Goal: Ask a question: Ask a question

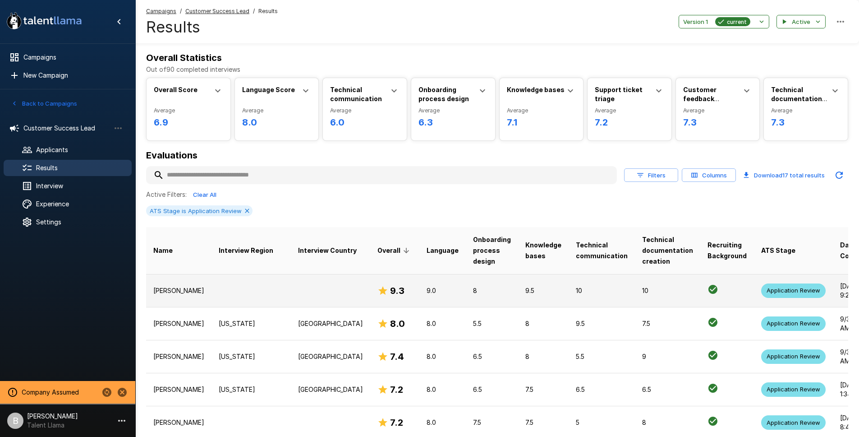
click at [159, 295] on td "[PERSON_NAME]" at bounding box center [178, 290] width 65 height 33
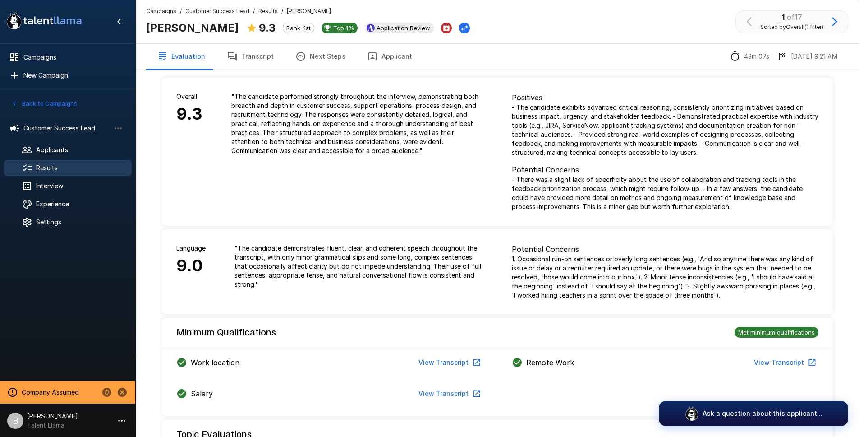
click at [253, 58] on button "Transcript" at bounding box center [250, 56] width 69 height 25
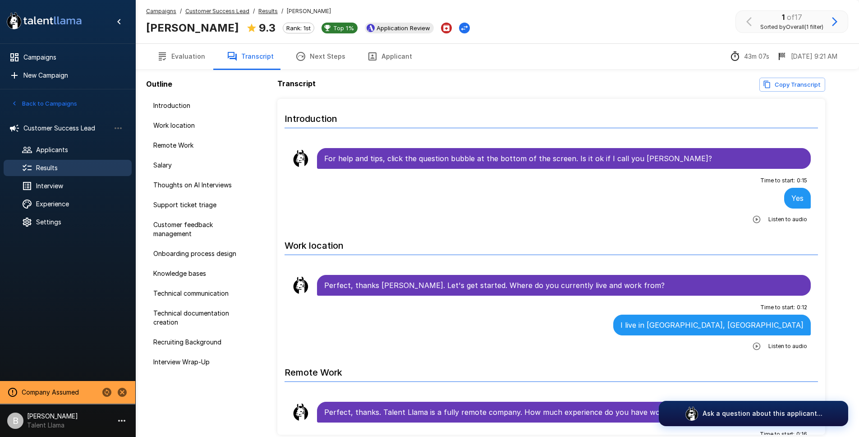
click at [391, 57] on button "Applicant" at bounding box center [389, 56] width 67 height 25
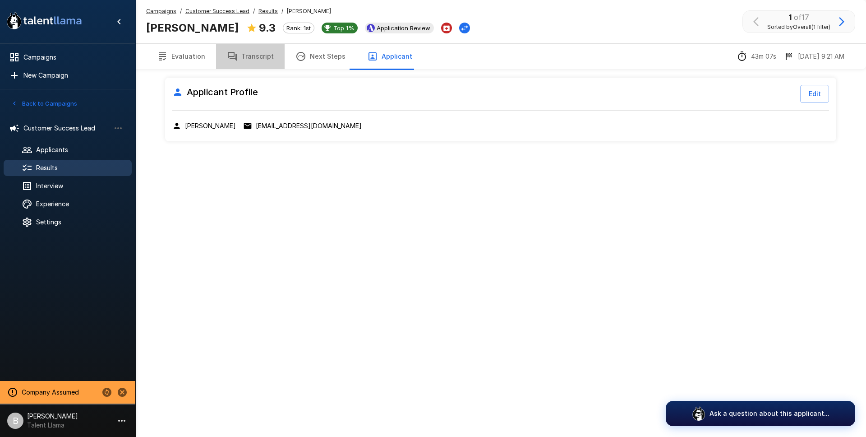
click at [262, 67] on button "Transcript" at bounding box center [250, 56] width 69 height 25
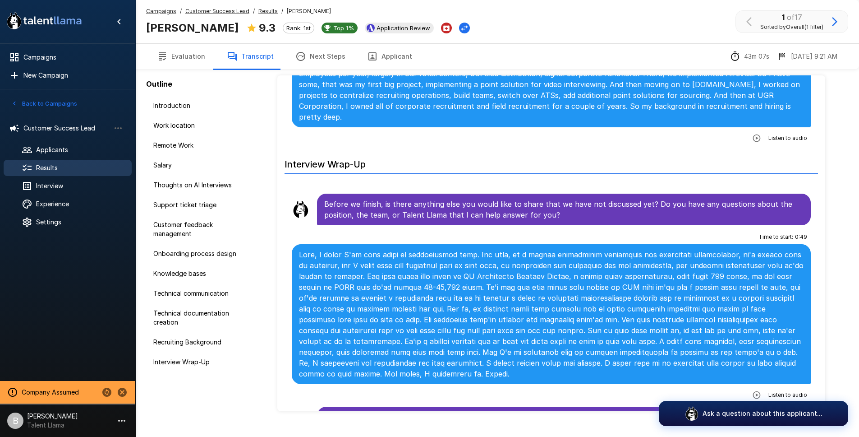
scroll to position [41, 0]
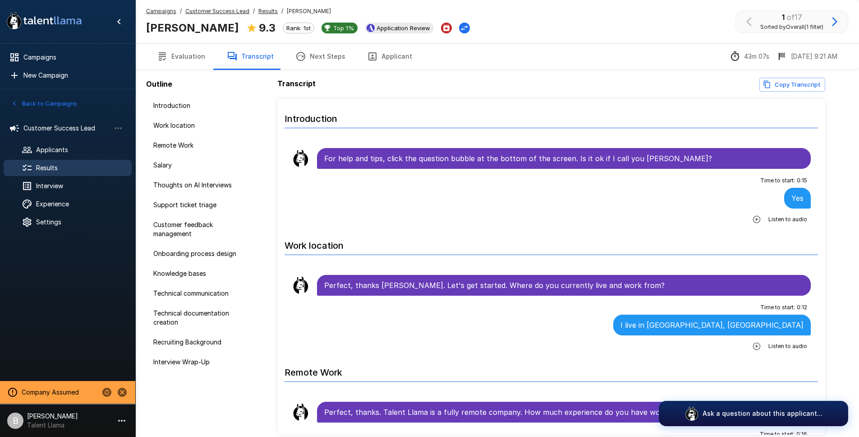
click at [396, 61] on button "Applicant" at bounding box center [389, 56] width 67 height 25
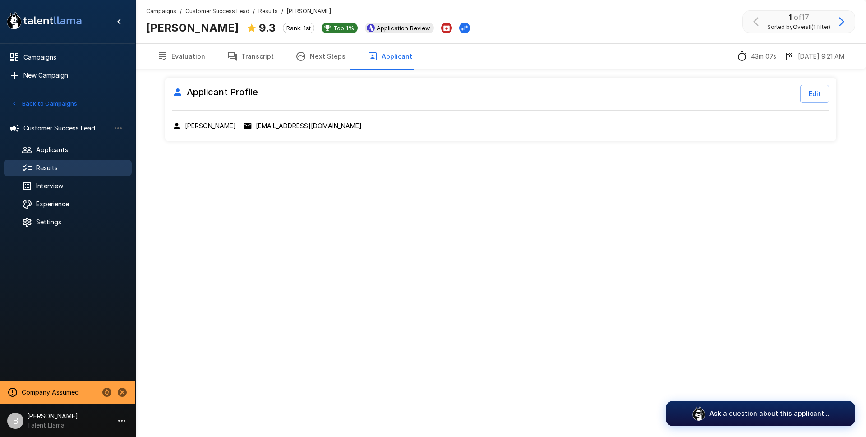
click at [239, 56] on button "Transcript" at bounding box center [250, 56] width 69 height 25
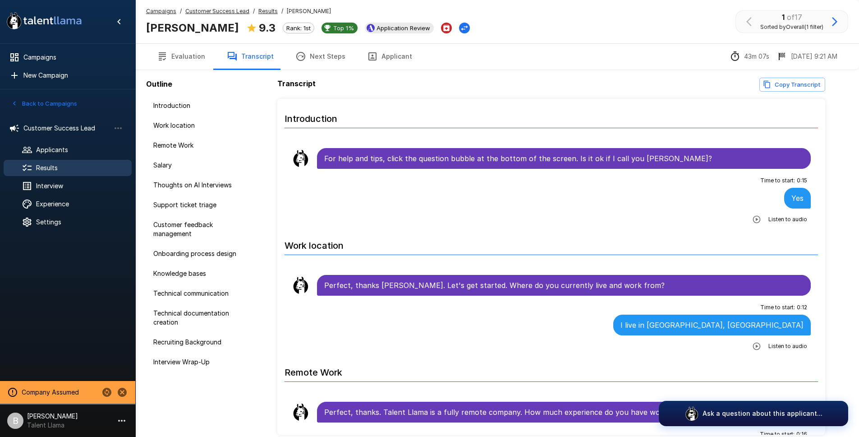
click at [389, 58] on button "Applicant" at bounding box center [389, 56] width 67 height 25
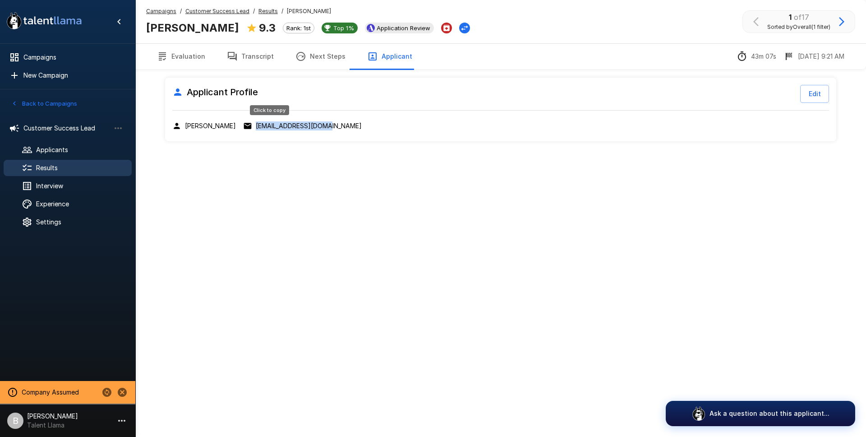
drag, startPoint x: 332, startPoint y: 127, endPoint x: 240, endPoint y: 126, distance: 91.1
click at [240, 126] on div "[PERSON_NAME] [PERSON_NAME][EMAIL_ADDRESS][DOMAIN_NAME]" at bounding box center [500, 125] width 657 height 9
copy p "[EMAIL_ADDRESS][DOMAIN_NAME]"
click at [248, 57] on button "Transcript" at bounding box center [250, 56] width 69 height 25
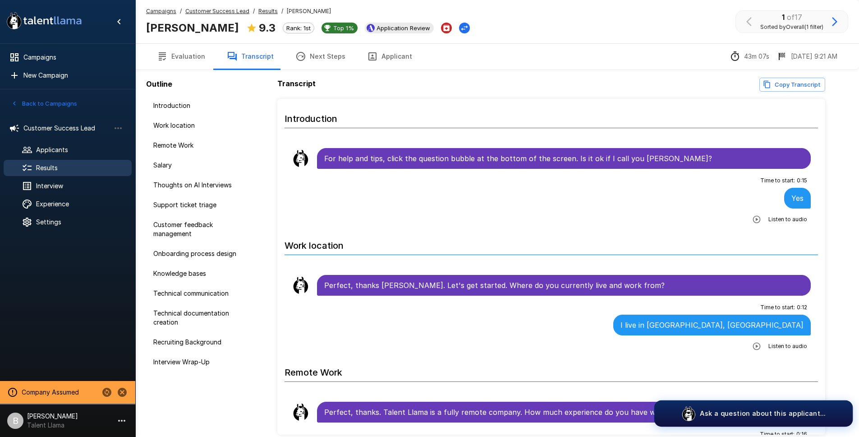
click at [739, 413] on p "Ask a question about this applicant..." at bounding box center [763, 412] width 126 height 9
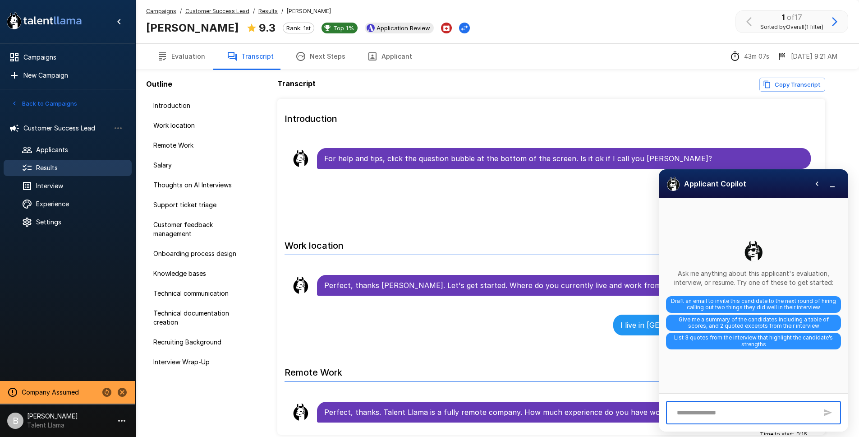
click at [729, 412] on textarea at bounding box center [745, 413] width 145 height 16
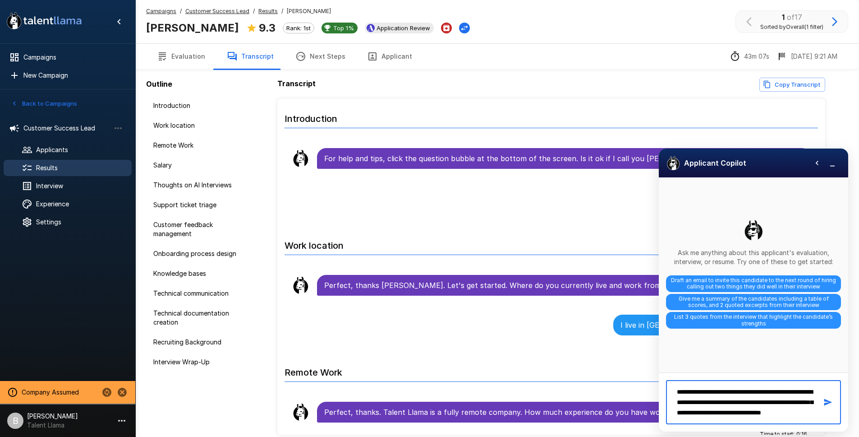
scroll to position [7, 0]
drag, startPoint x: 793, startPoint y: 414, endPoint x: 717, endPoint y: 414, distance: 75.3
click at [717, 414] on textarea "**********" at bounding box center [745, 402] width 145 height 37
drag, startPoint x: 718, startPoint y: 414, endPoint x: 791, endPoint y: 413, distance: 73.5
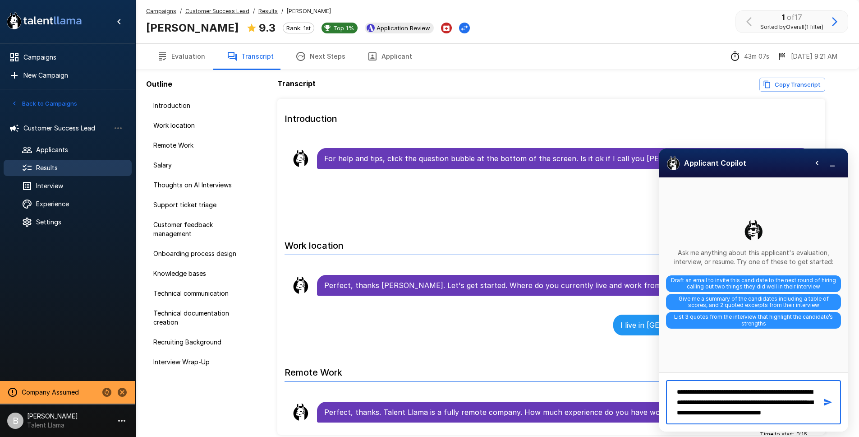
click at [791, 413] on textarea "**********" at bounding box center [745, 402] width 145 height 37
click at [739, 415] on textarea "**********" at bounding box center [745, 402] width 145 height 37
paste textarea "**********"
type textarea "**********"
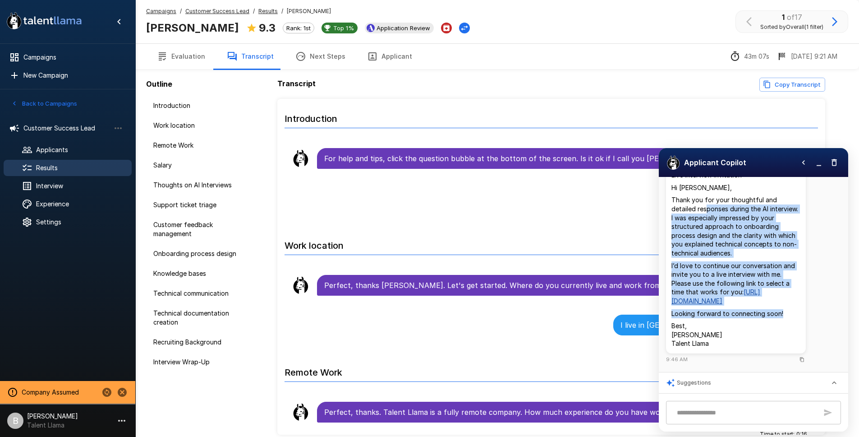
scroll to position [81, 0]
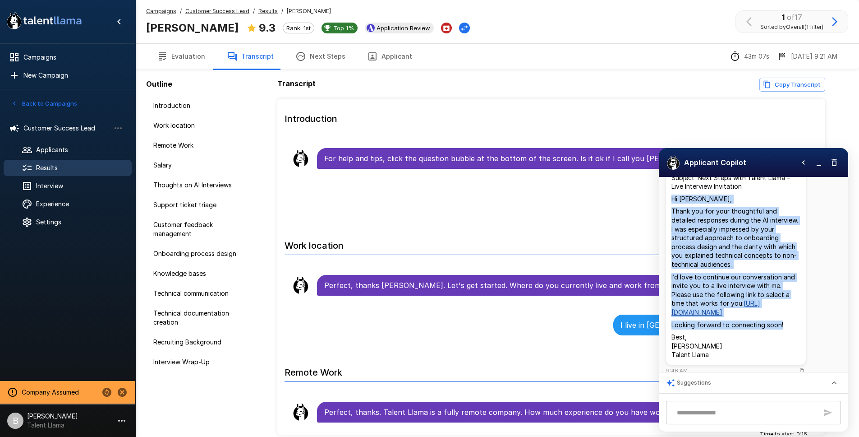
drag, startPoint x: 787, startPoint y: 315, endPoint x: 664, endPoint y: 204, distance: 165.4
click at [664, 204] on div "draft an email inviting [PERSON_NAME] to a live interview with me. Call out 2 t…" at bounding box center [753, 274] width 189 height 195
copy div "Hi [PERSON_NAME], Thank you for your thoughtful and detailed responses during t…"
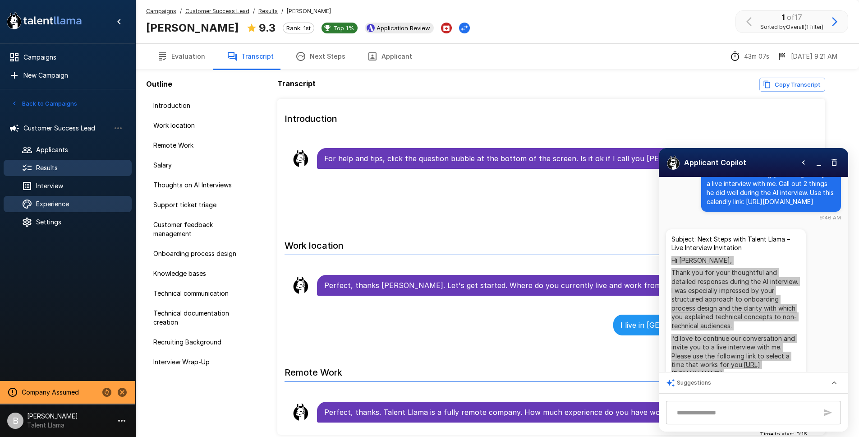
scroll to position [0, 0]
